Goal: Task Accomplishment & Management: Manage account settings

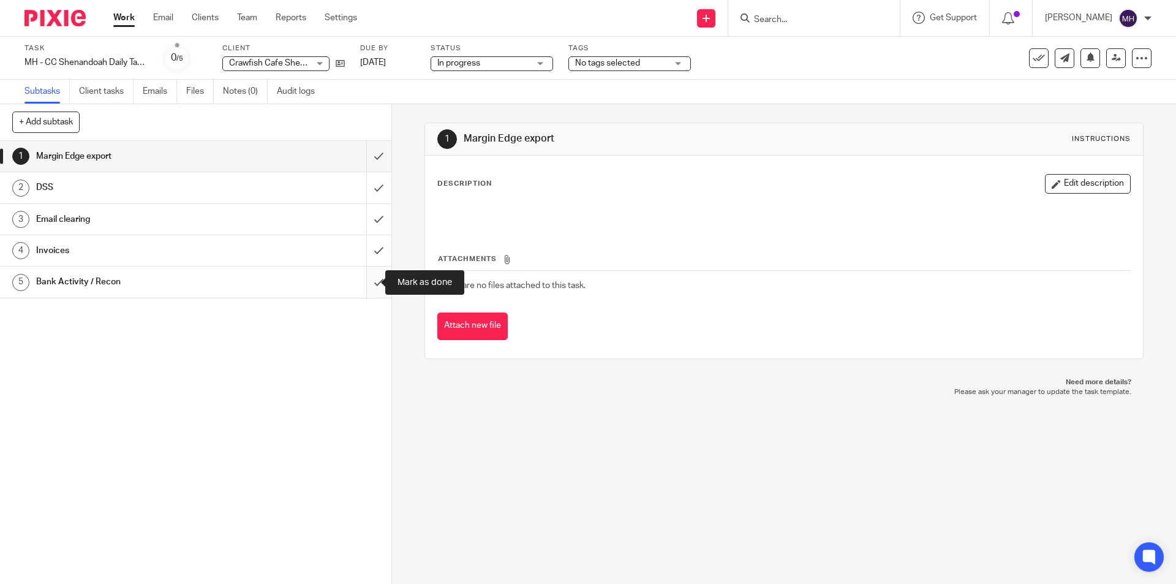
click at [370, 284] on input "submit" at bounding box center [195, 281] width 391 height 31
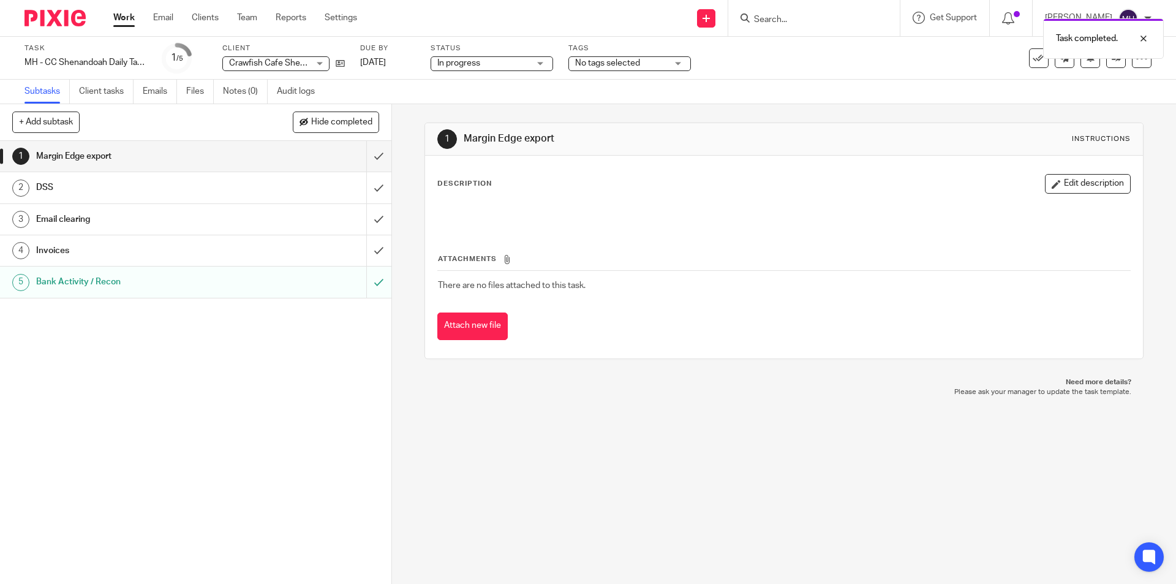
click at [79, 19] on img at bounding box center [54, 18] width 61 height 17
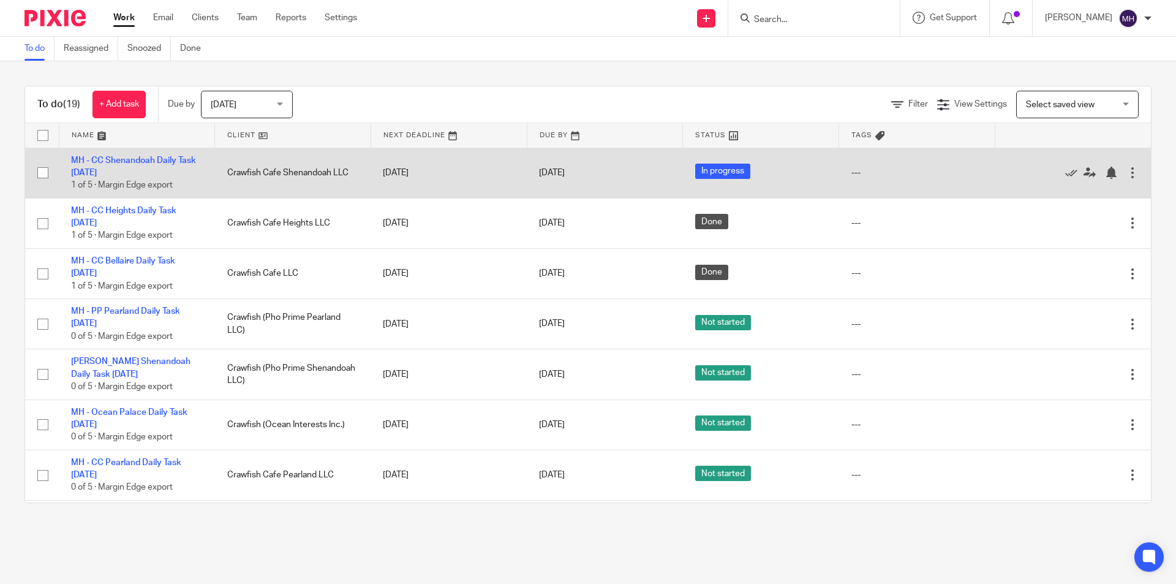
click at [1126, 177] on div at bounding box center [1132, 173] width 12 height 12
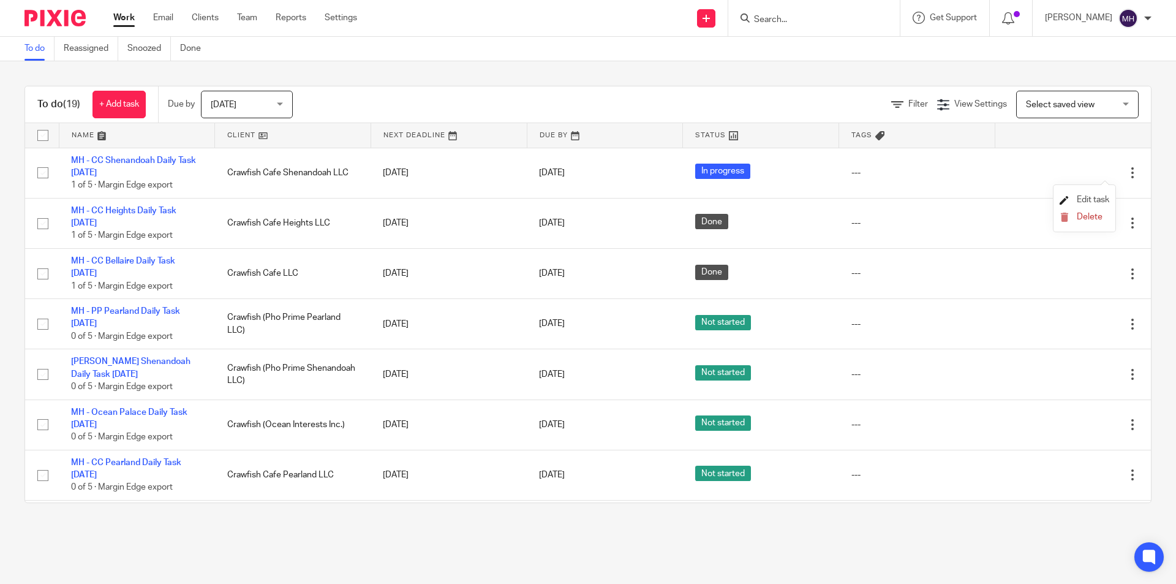
click at [1086, 196] on span "Edit task" at bounding box center [1092, 199] width 32 height 9
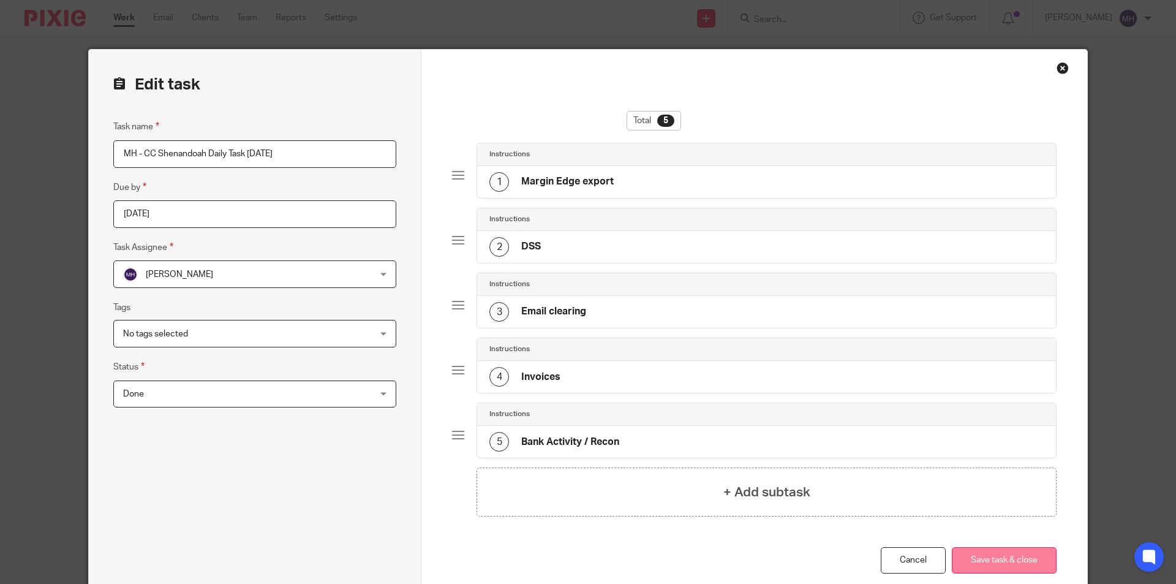
click at [992, 549] on button "Save task & close" at bounding box center [1003, 560] width 105 height 26
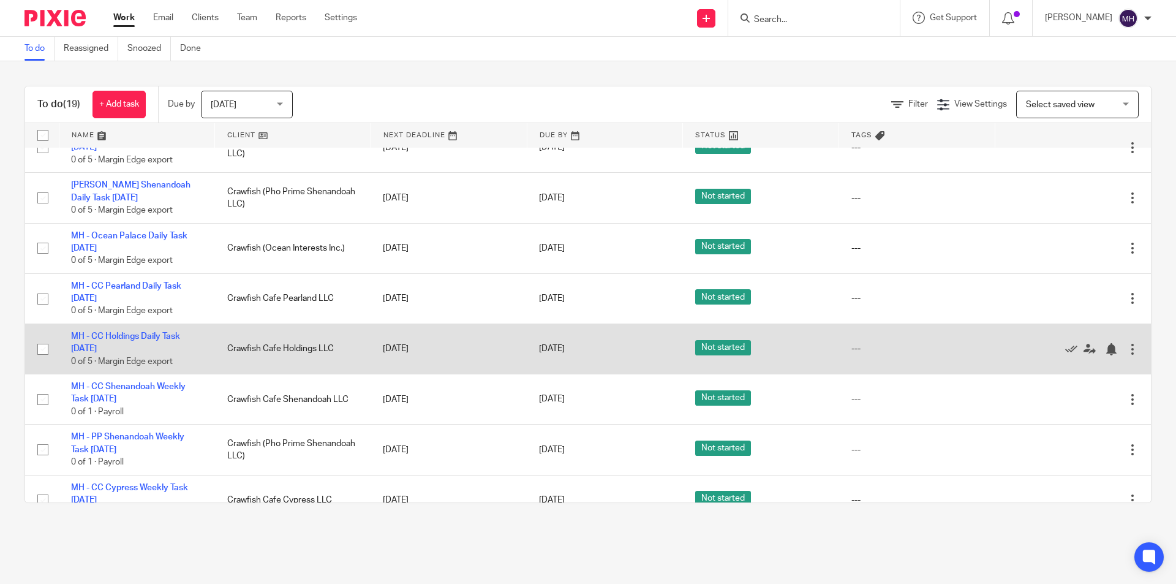
scroll to position [184, 0]
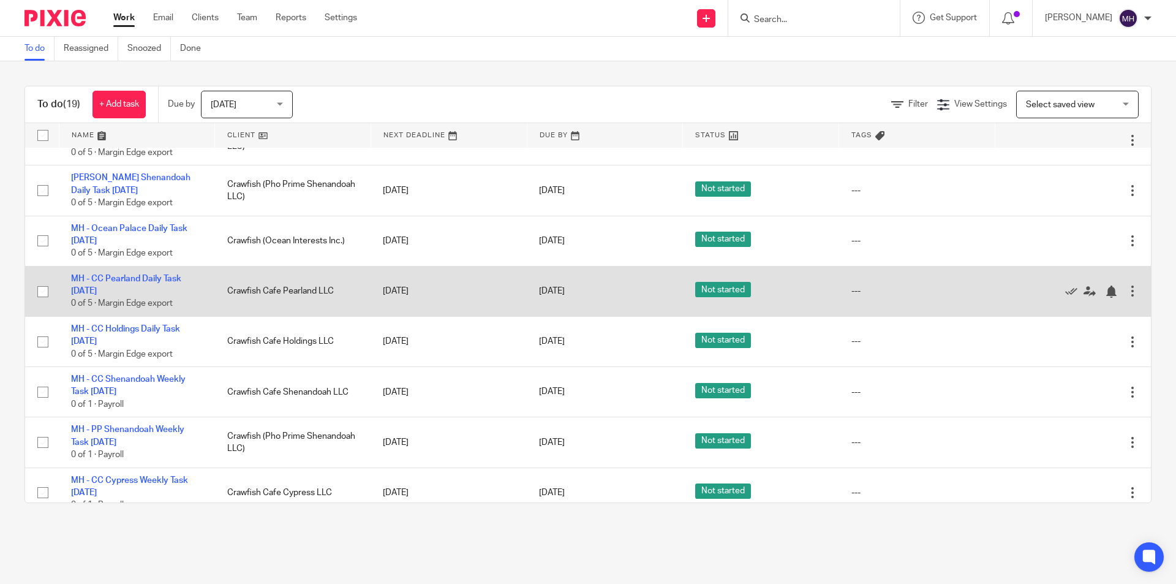
click at [1126, 293] on div at bounding box center [1132, 291] width 12 height 12
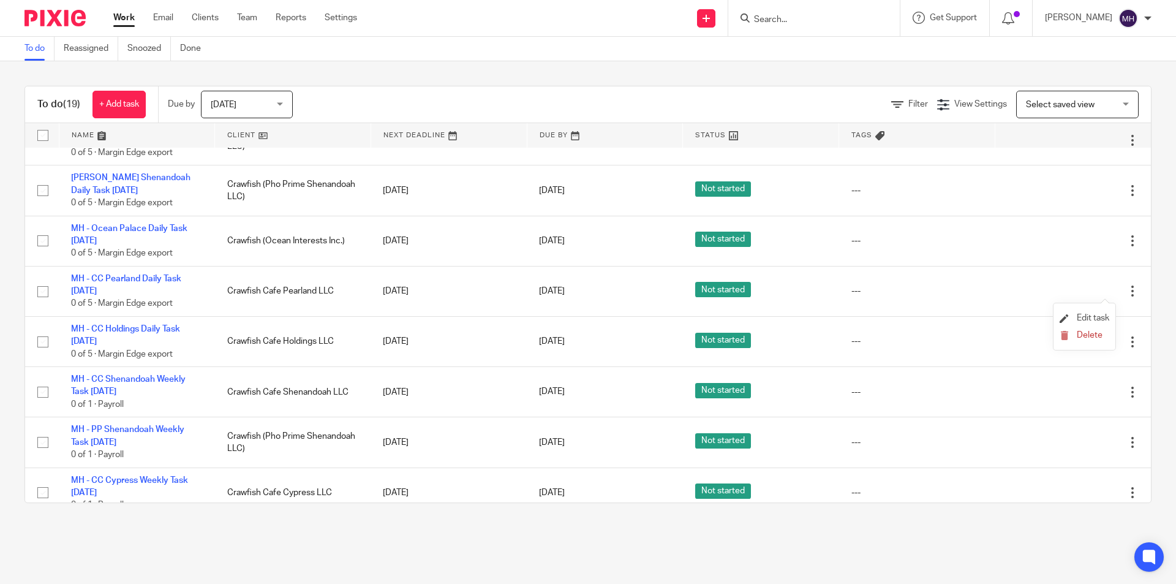
click at [1094, 312] on li "Edit task" at bounding box center [1084, 318] width 50 height 18
click at [1083, 320] on span "Edit task" at bounding box center [1092, 317] width 32 height 9
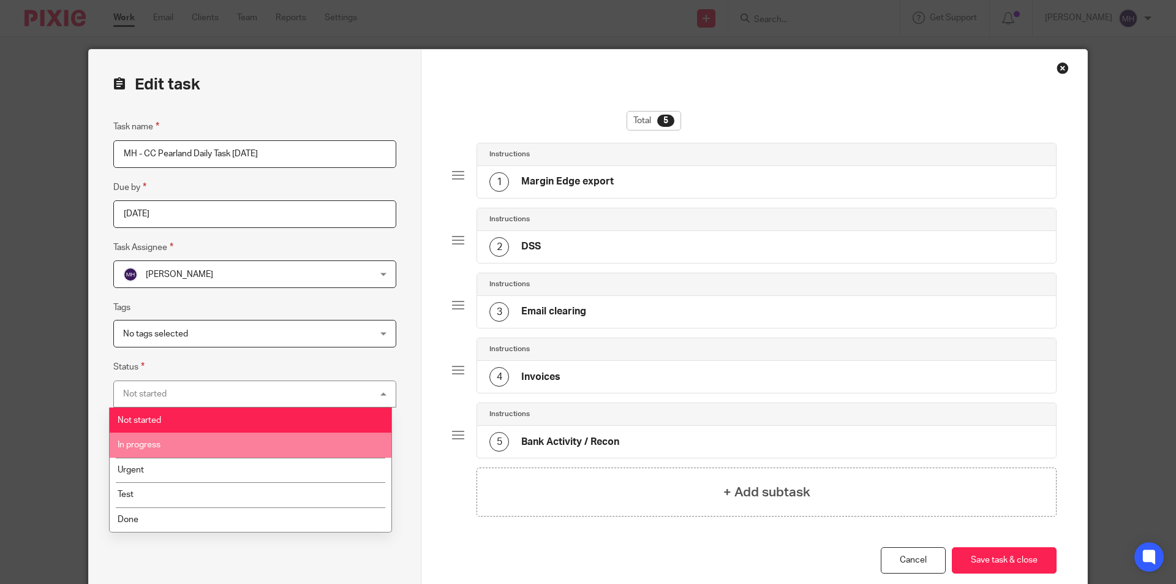
click at [183, 441] on li "In progress" at bounding box center [251, 444] width 282 height 25
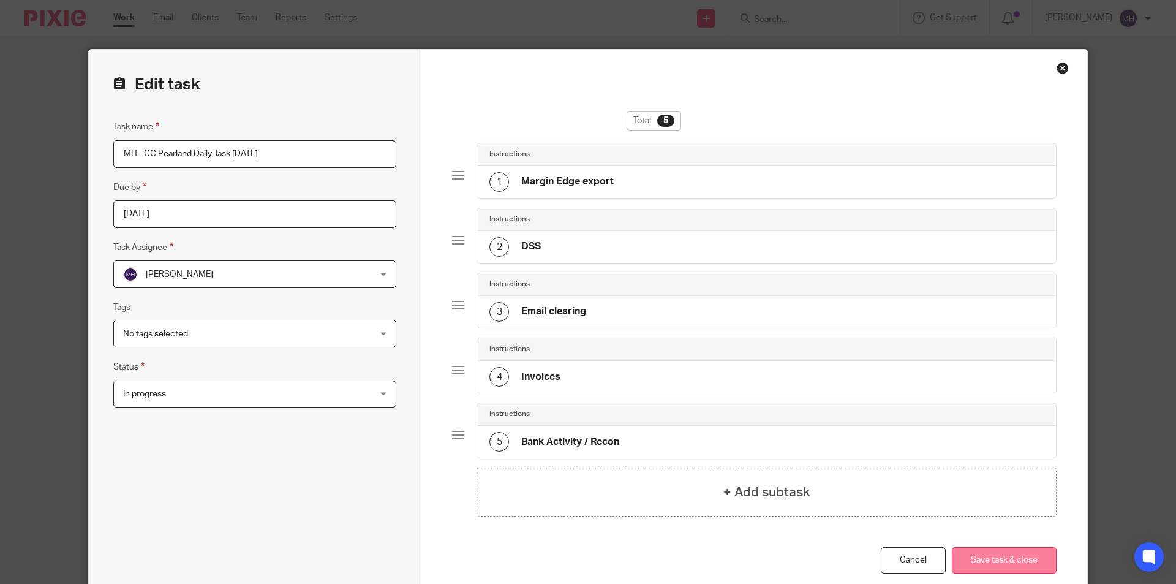
click at [1008, 565] on button "Save task & close" at bounding box center [1003, 560] width 105 height 26
